Goal: Task Accomplishment & Management: Manage account settings

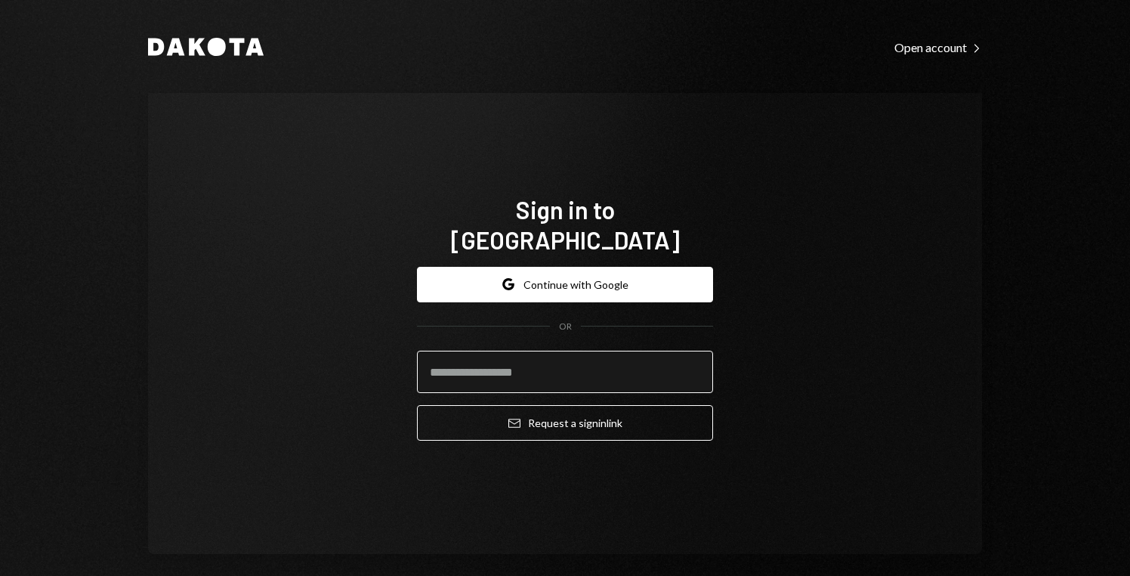
click at [553, 360] on input "email" at bounding box center [565, 372] width 296 height 42
type input "**********"
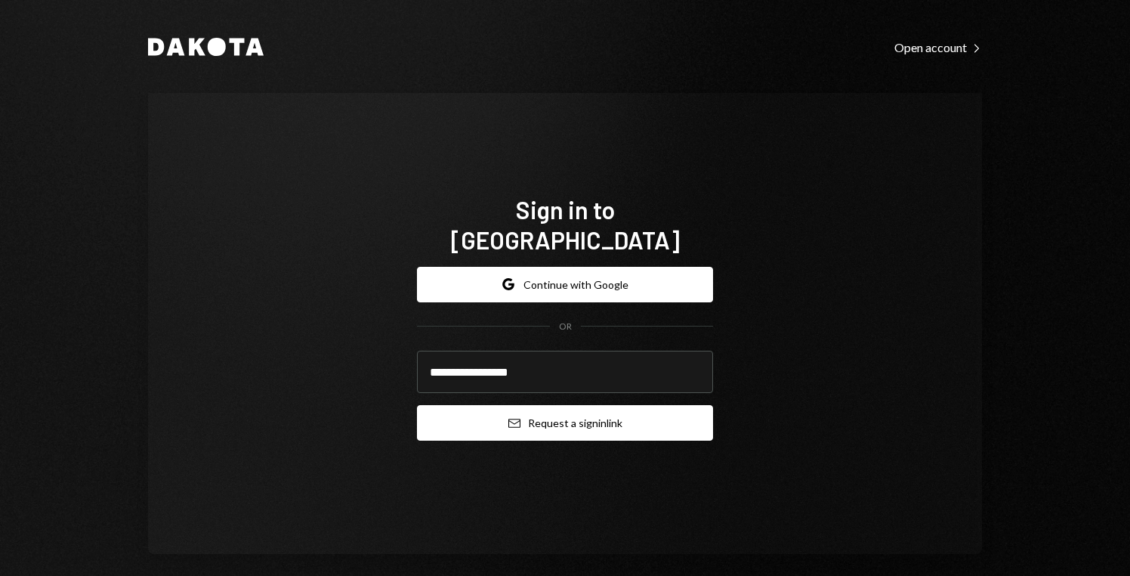
click at [593, 407] on button "Email Request a sign in link" at bounding box center [565, 423] width 296 height 36
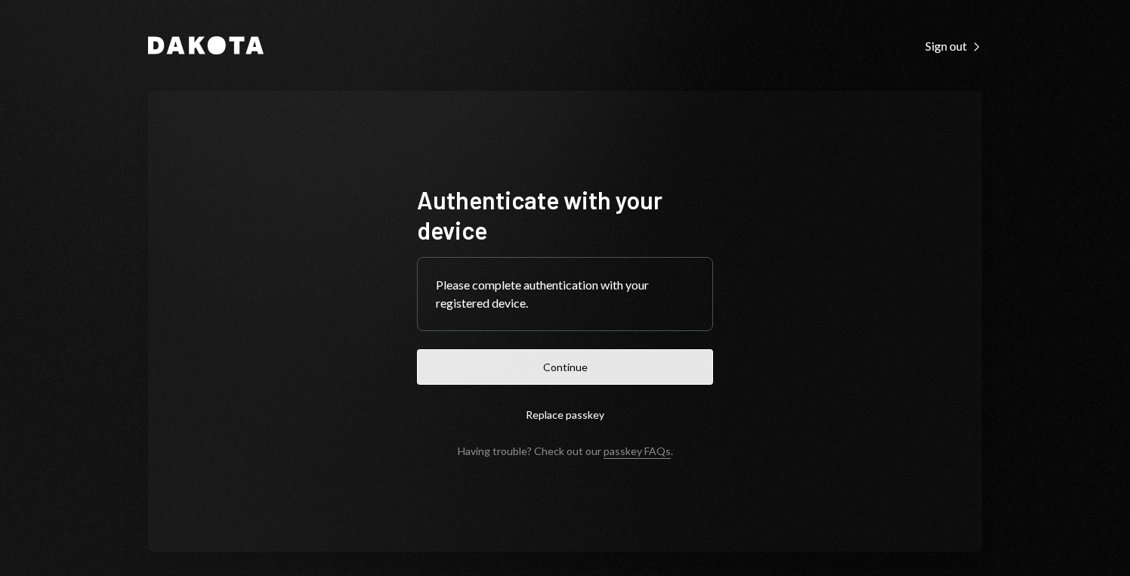
click at [588, 364] on button "Continue" at bounding box center [565, 367] width 296 height 36
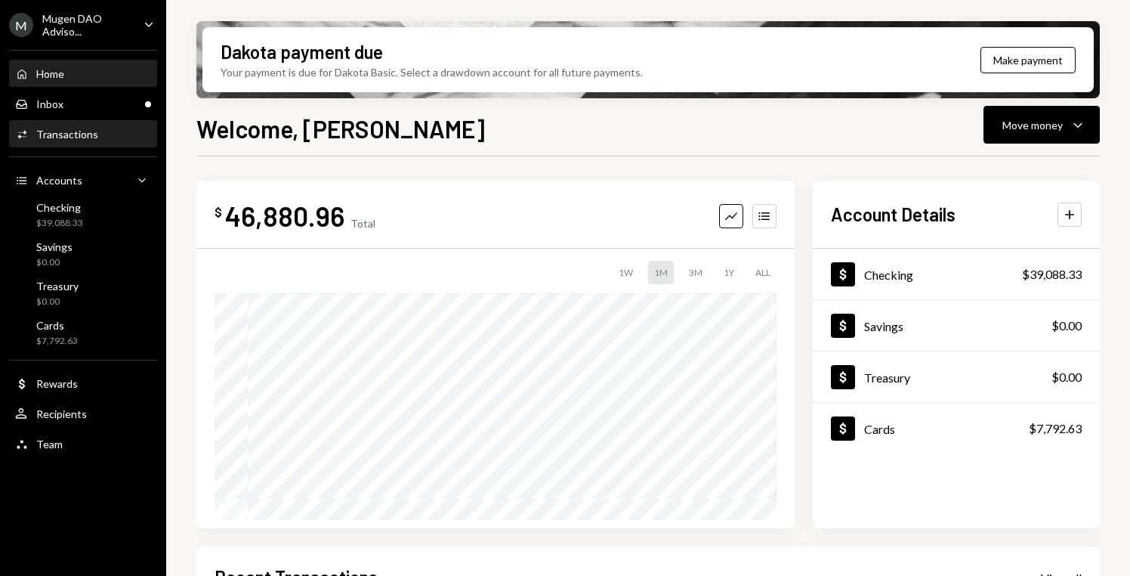
click at [85, 141] on div "Activities Transactions" at bounding box center [83, 135] width 136 height 26
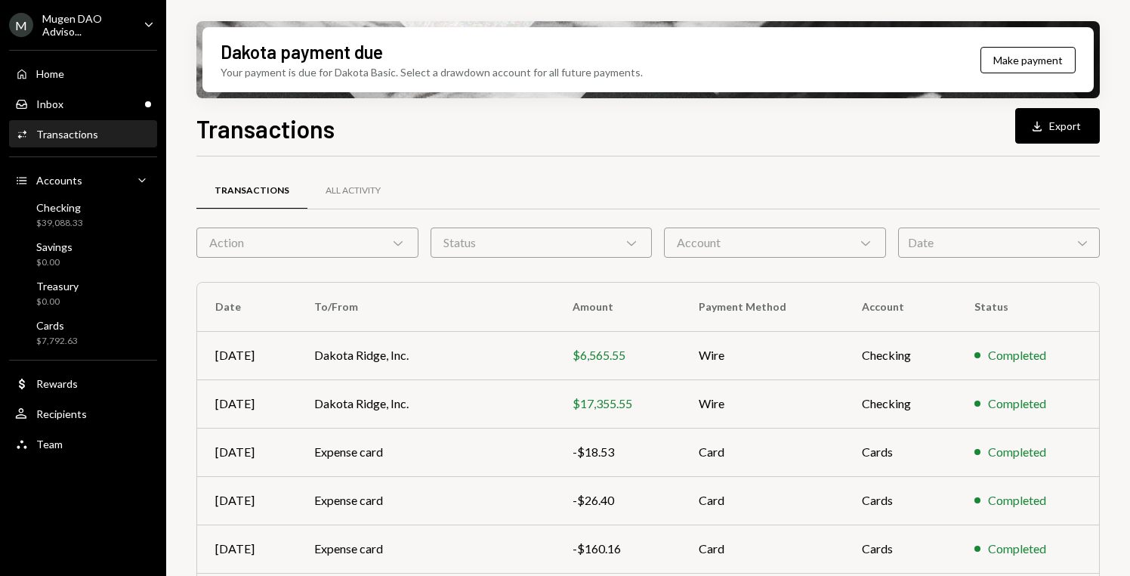
click at [150, 25] on icon "Caret Down" at bounding box center [149, 24] width 17 height 17
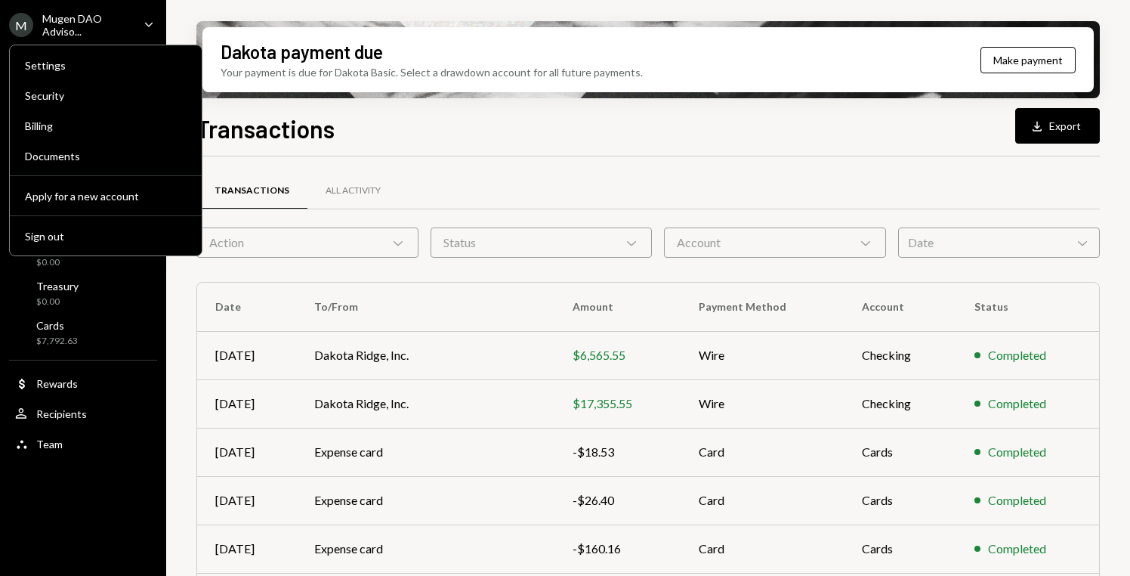
click at [457, 163] on div "Transactions All Activity Action Chevron Down Status Chevron Down Account Chevr…" at bounding box center [647, 516] width 903 height 721
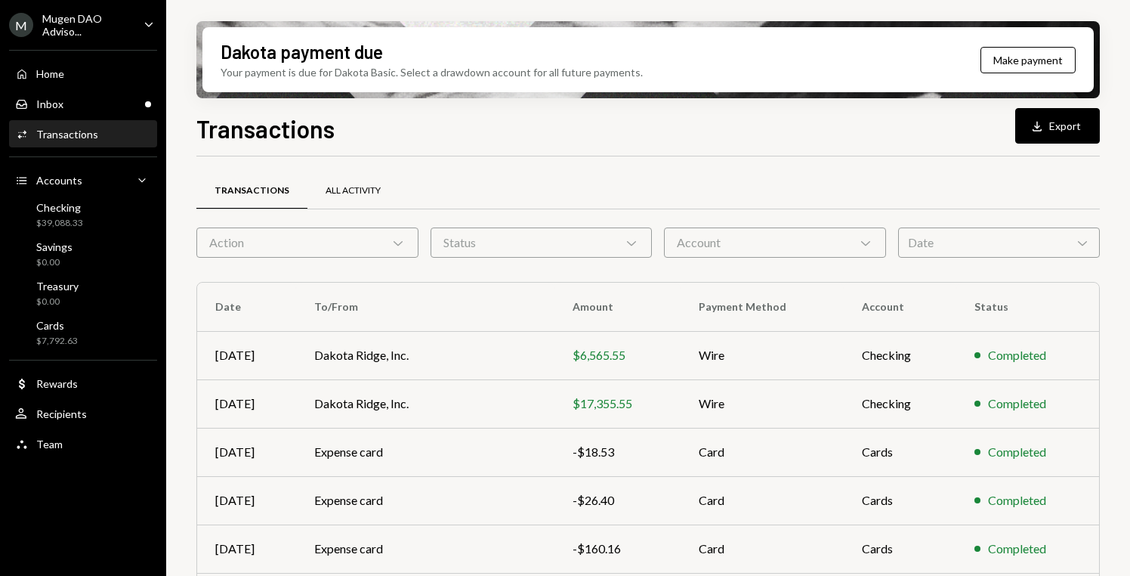
click at [363, 182] on div "All Activity" at bounding box center [352, 191] width 91 height 36
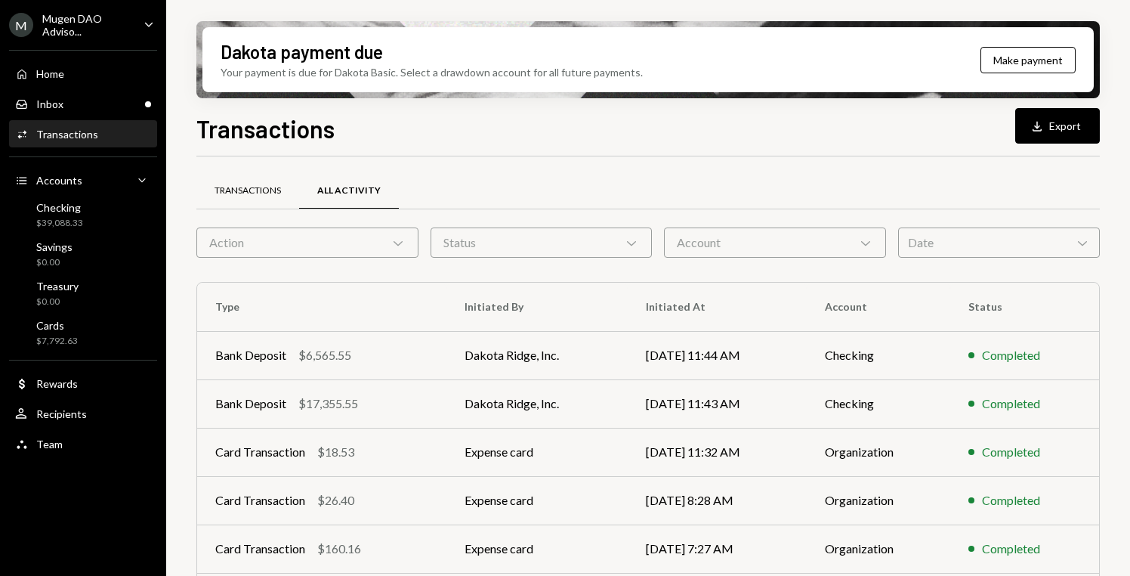
click at [249, 195] on div "Transactions" at bounding box center [248, 190] width 66 height 13
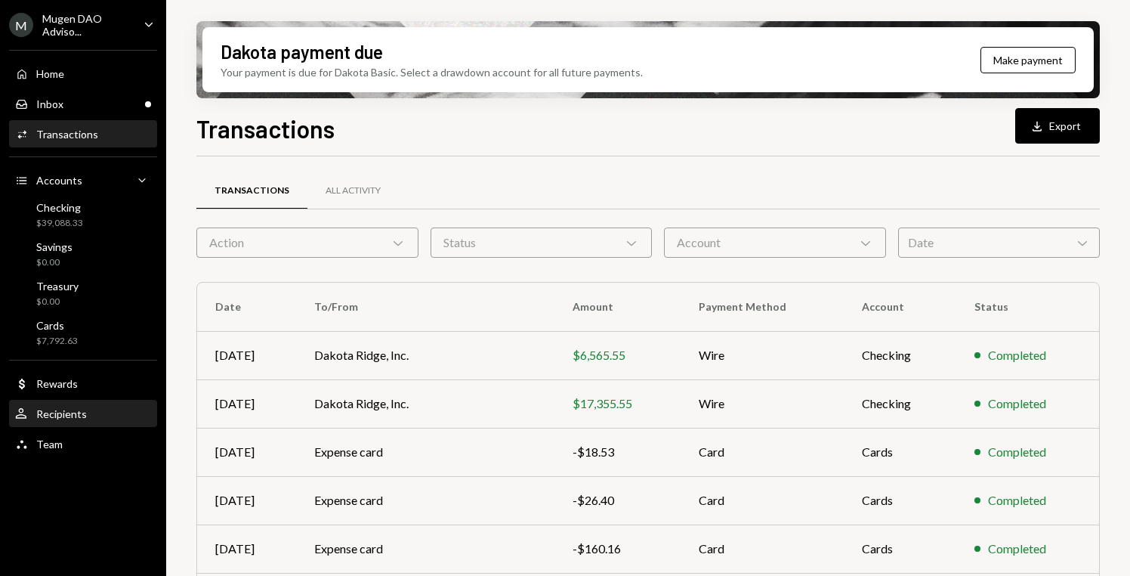
click at [91, 412] on div "User Recipients" at bounding box center [83, 414] width 136 height 14
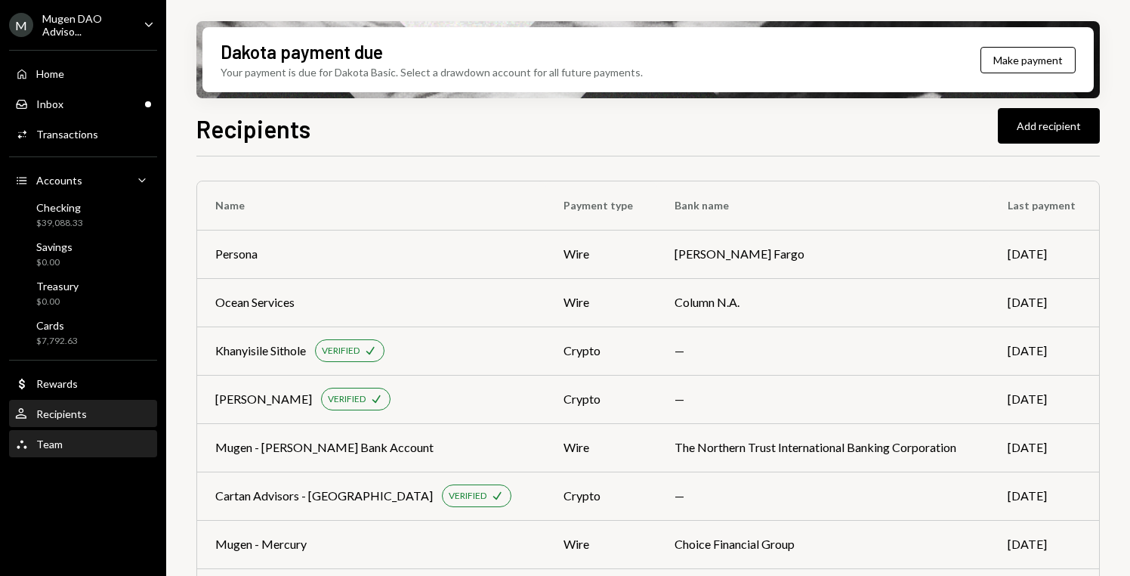
click at [90, 448] on div "Team Team" at bounding box center [83, 444] width 136 height 14
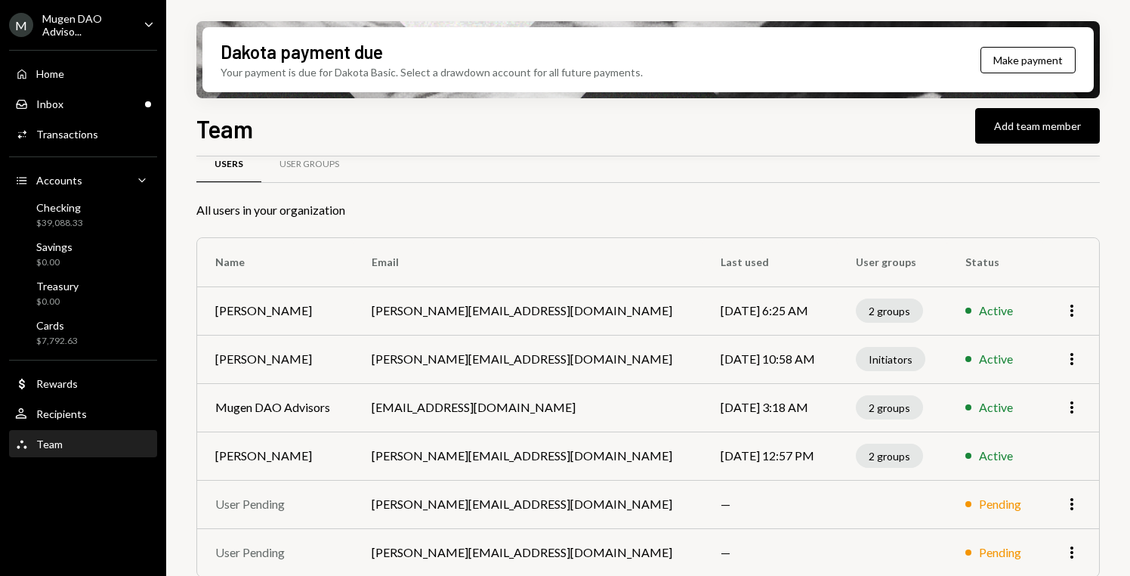
scroll to position [41, 0]
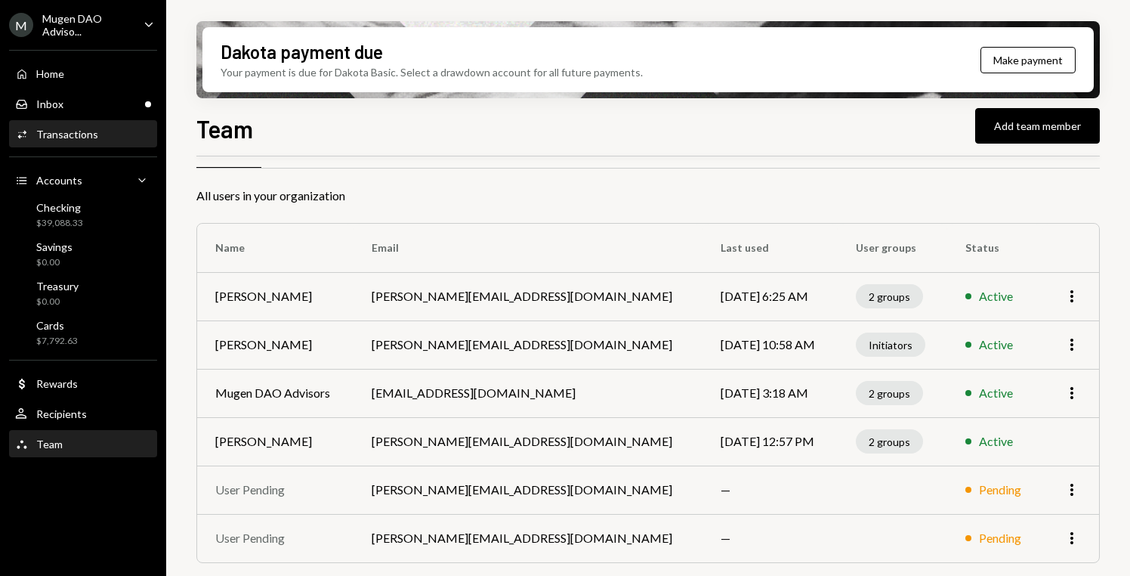
click at [103, 137] on div "Activities Transactions" at bounding box center [83, 135] width 136 height 14
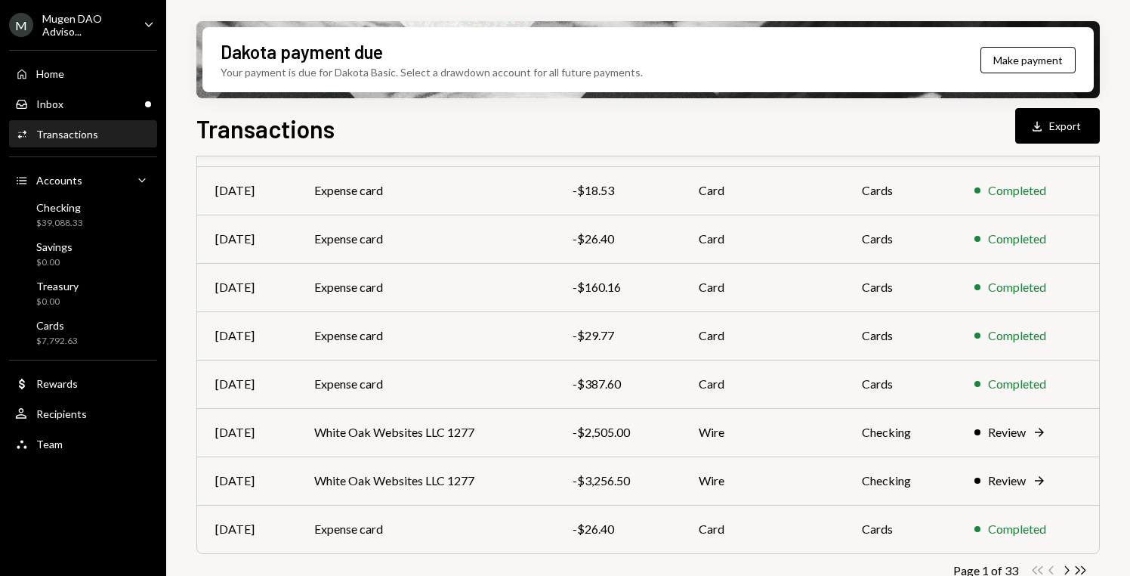
scroll to position [285, 0]
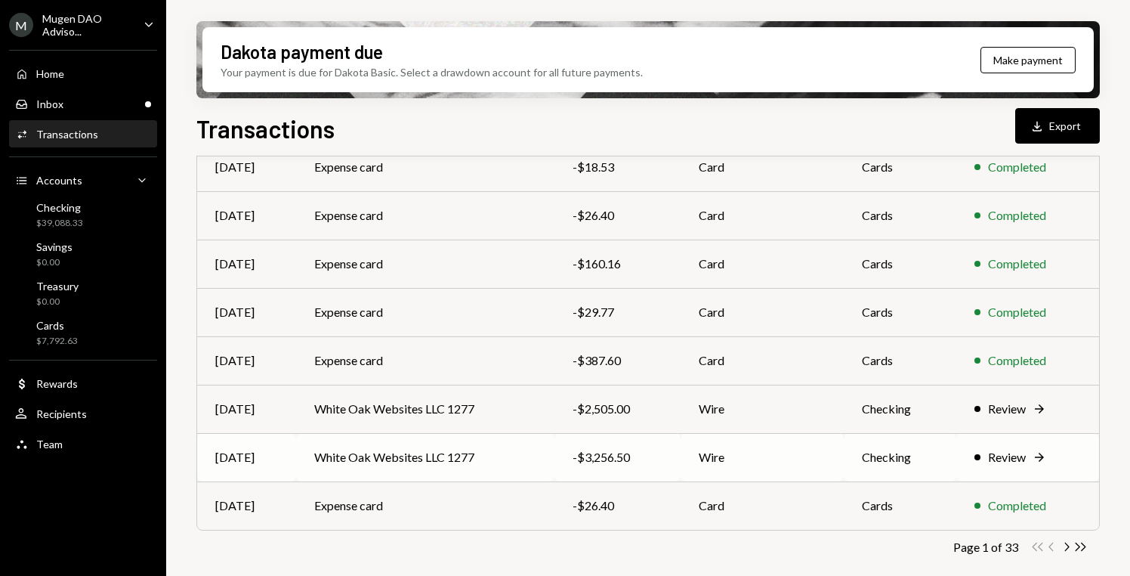
click at [1021, 464] on div "Review" at bounding box center [1007, 457] width 38 height 18
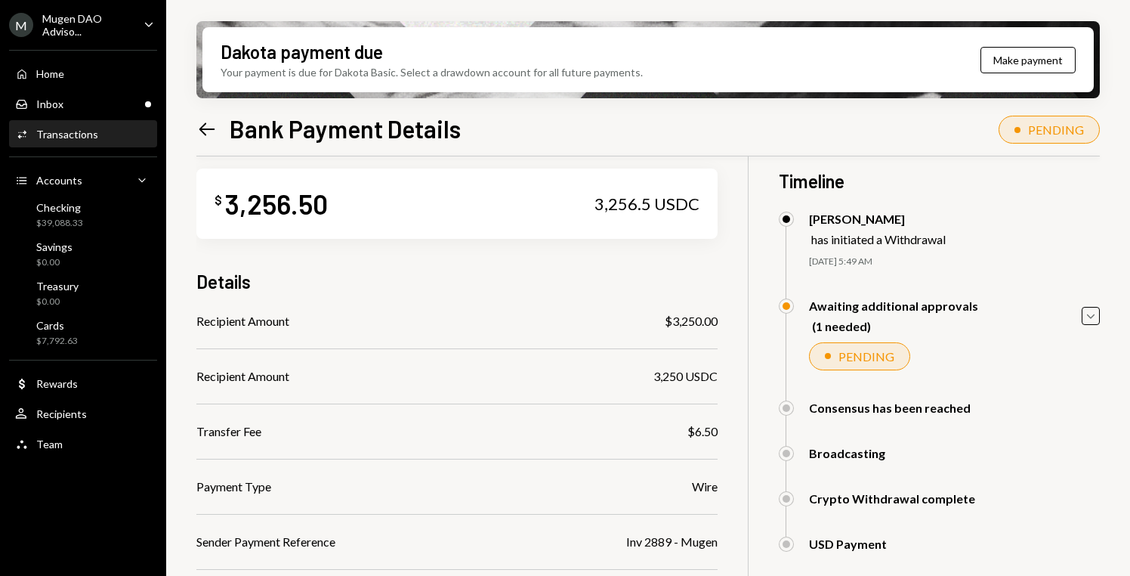
scroll to position [255, 0]
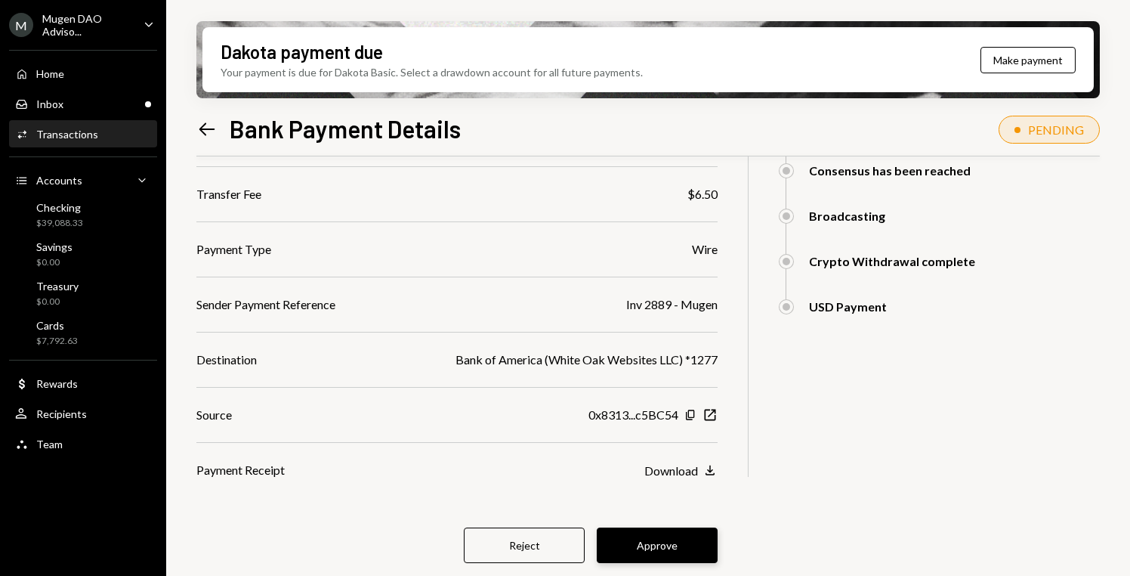
click at [688, 544] on button "Approve" at bounding box center [657, 545] width 121 height 36
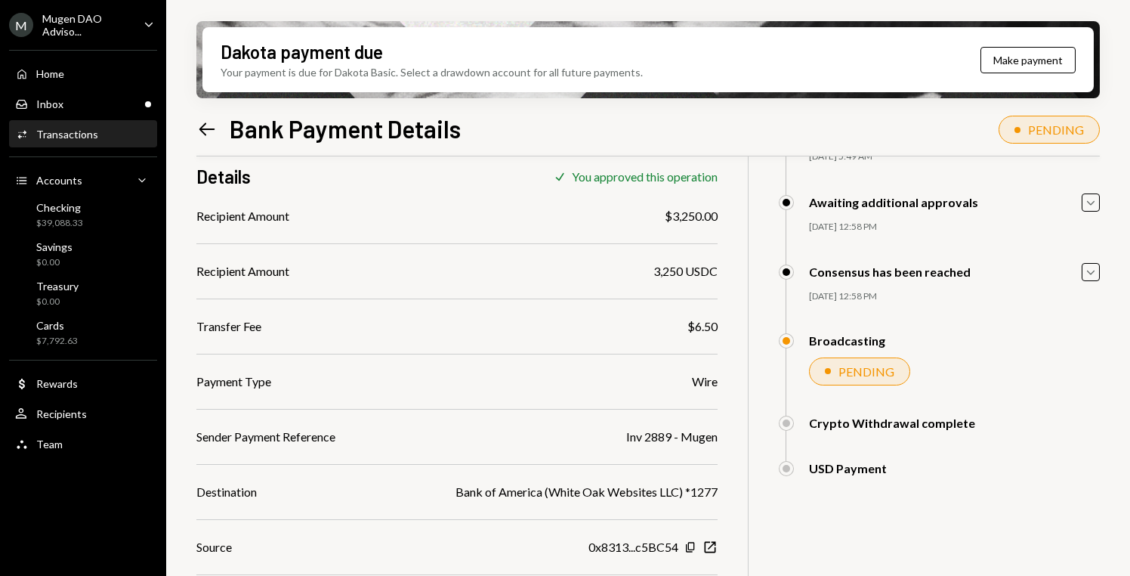
click at [201, 122] on icon "Left Arrow" at bounding box center [206, 129] width 21 height 21
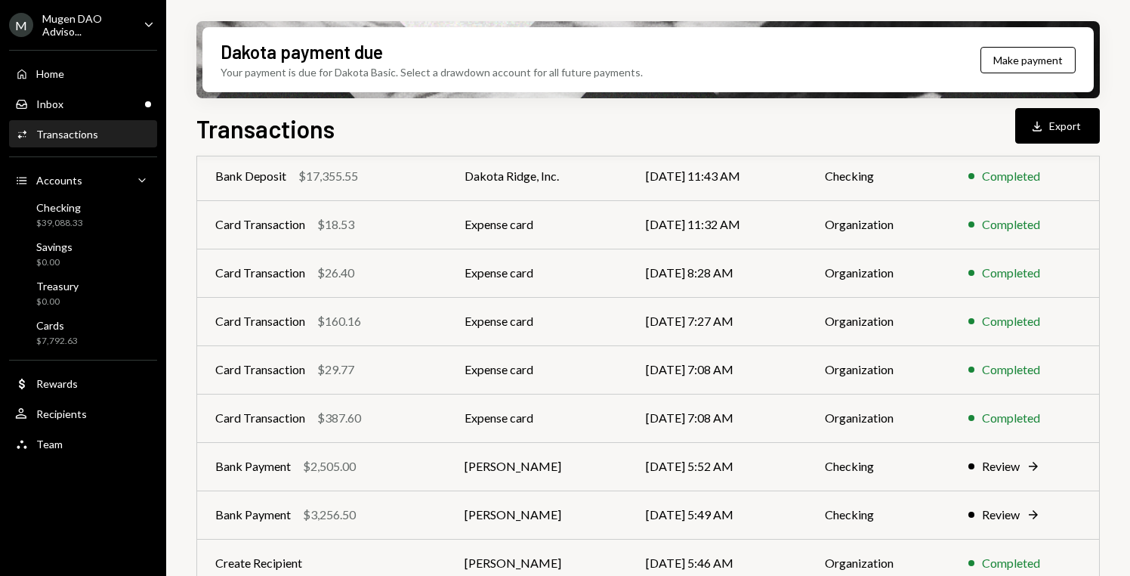
scroll to position [285, 0]
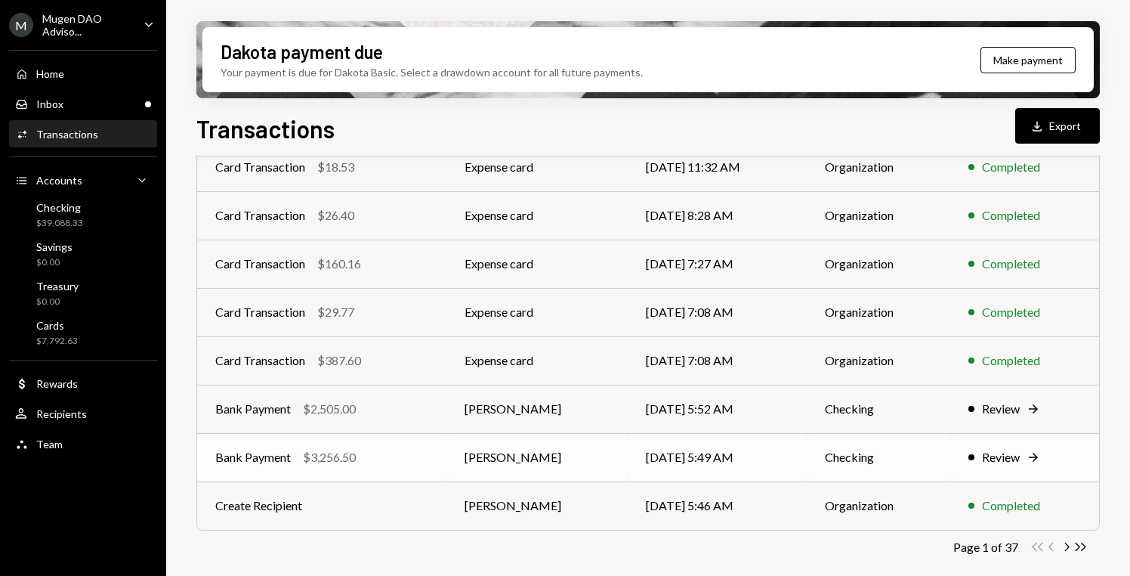
click at [1016, 462] on div "Review" at bounding box center [1001, 457] width 38 height 18
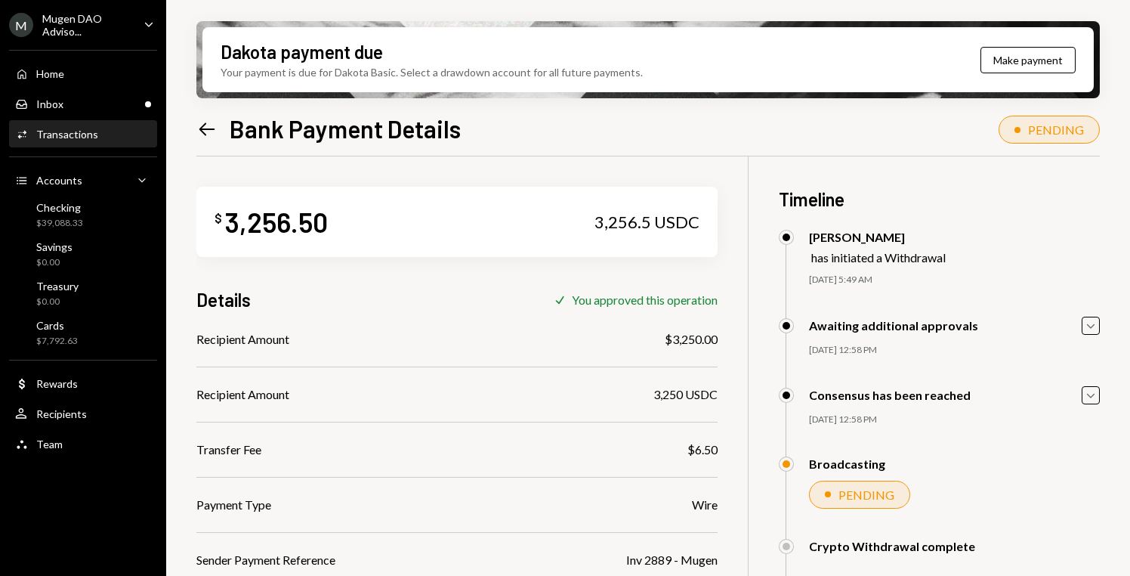
scroll to position [123, 0]
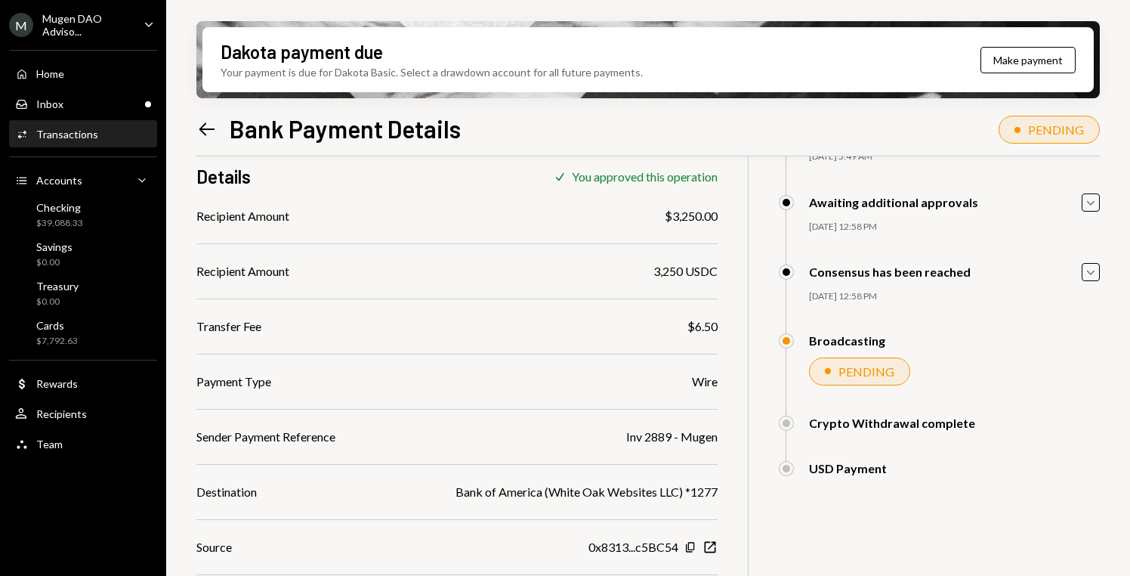
click at [203, 125] on icon "Left Arrow" at bounding box center [206, 129] width 21 height 21
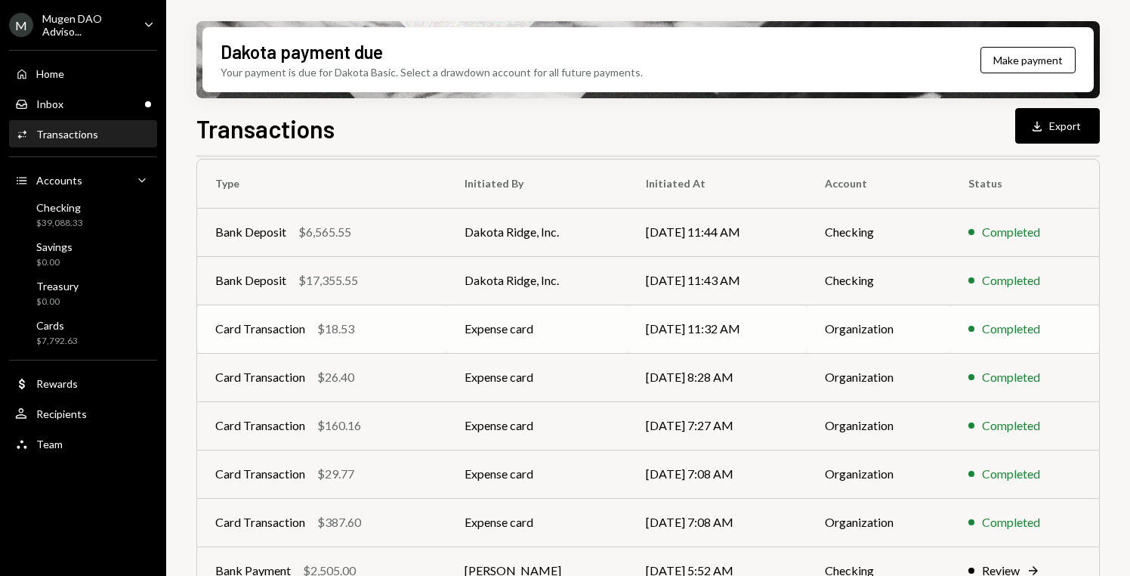
scroll to position [285, 0]
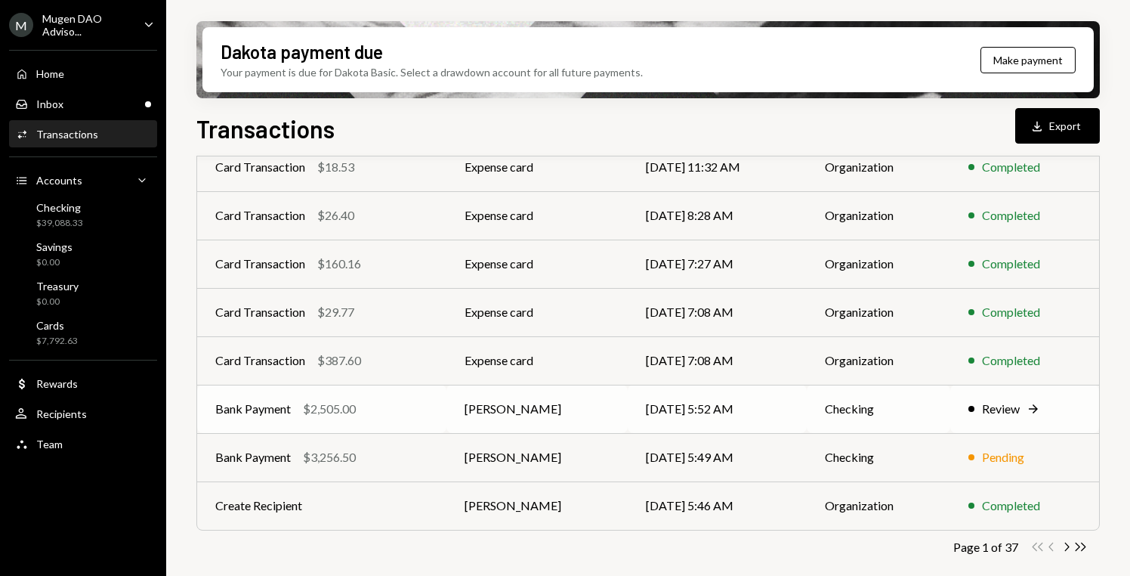
click at [1016, 412] on div "Review" at bounding box center [1001, 409] width 38 height 18
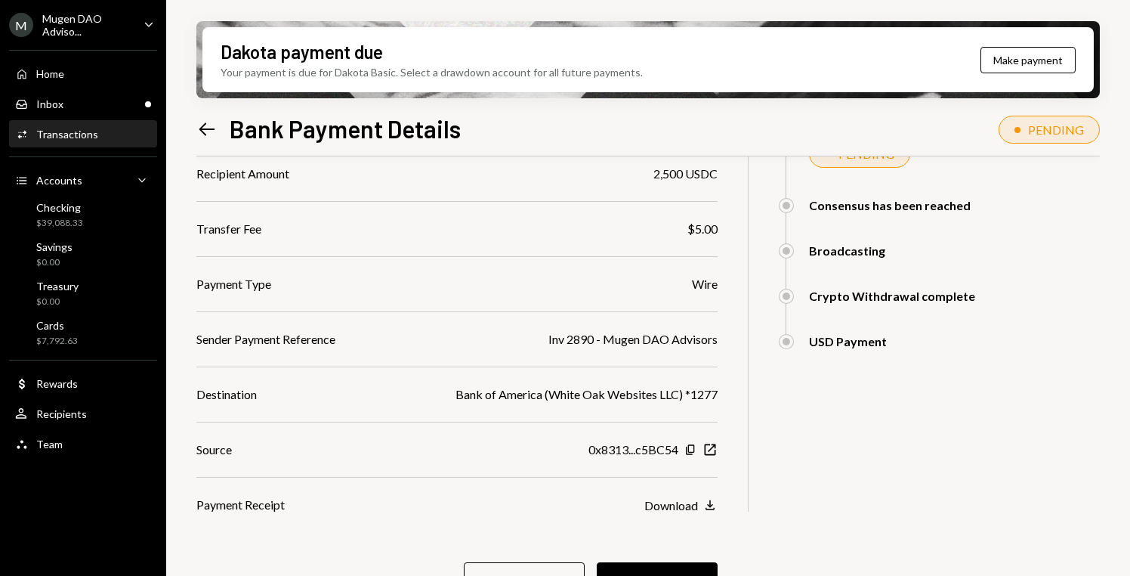
scroll to position [255, 0]
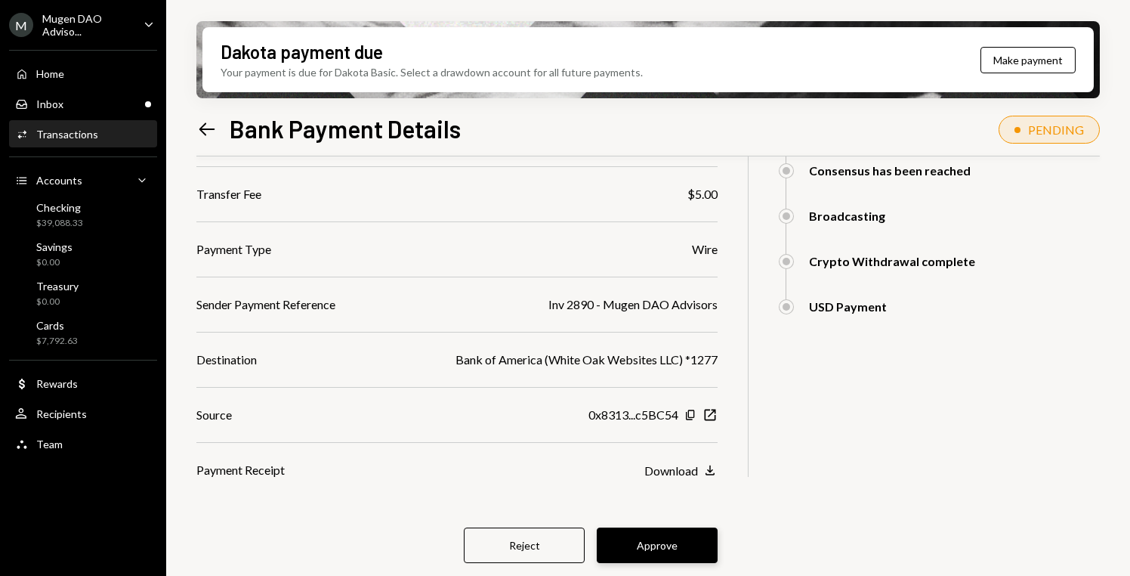
click at [672, 548] on button "Approve" at bounding box center [657, 545] width 121 height 36
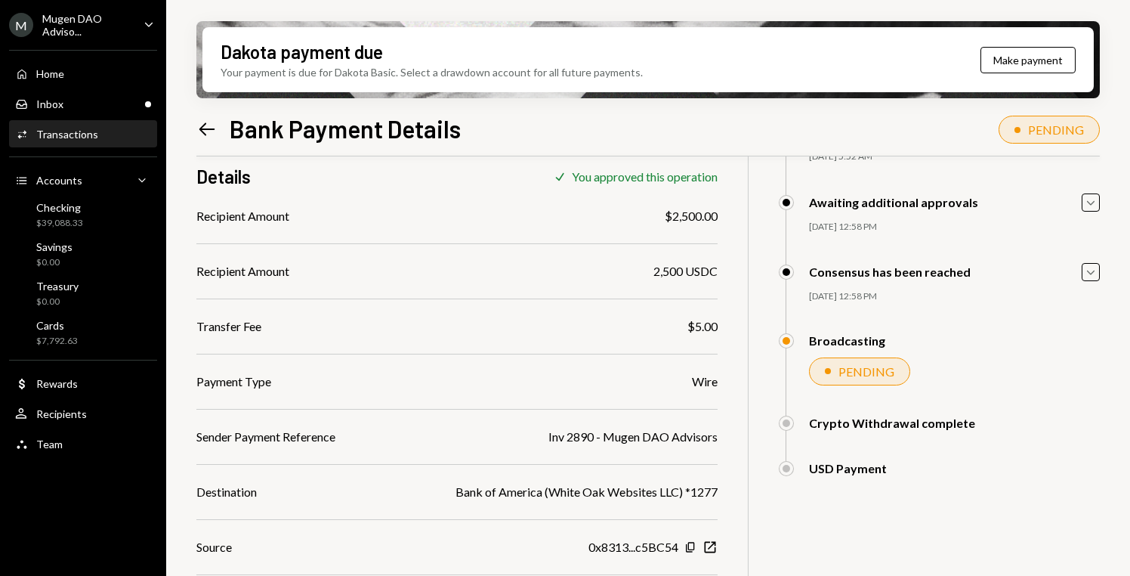
scroll to position [123, 0]
click at [62, 82] on div "Home Home" at bounding box center [83, 74] width 136 height 26
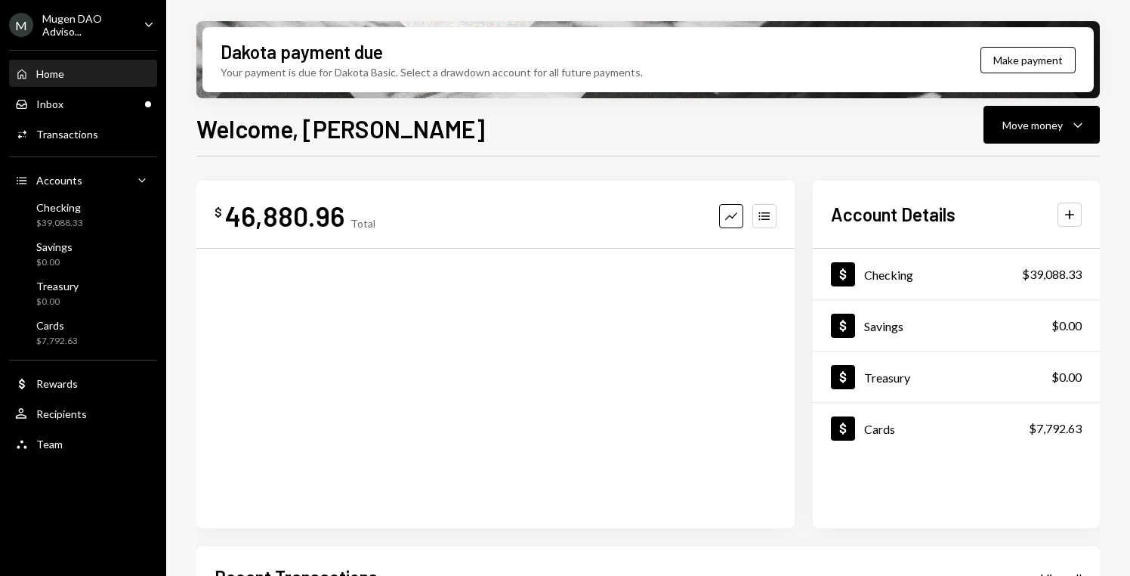
click at [60, 78] on div "Home" at bounding box center [50, 73] width 28 height 13
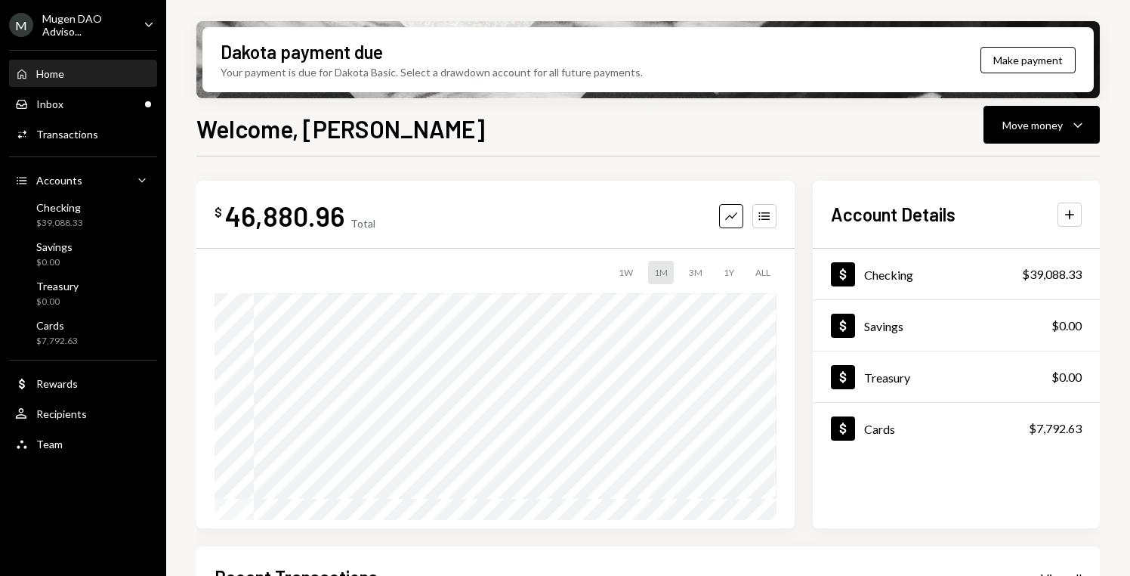
click at [88, 76] on div "Home Home" at bounding box center [83, 74] width 136 height 14
